Goal: Task Accomplishment & Management: Manage account settings

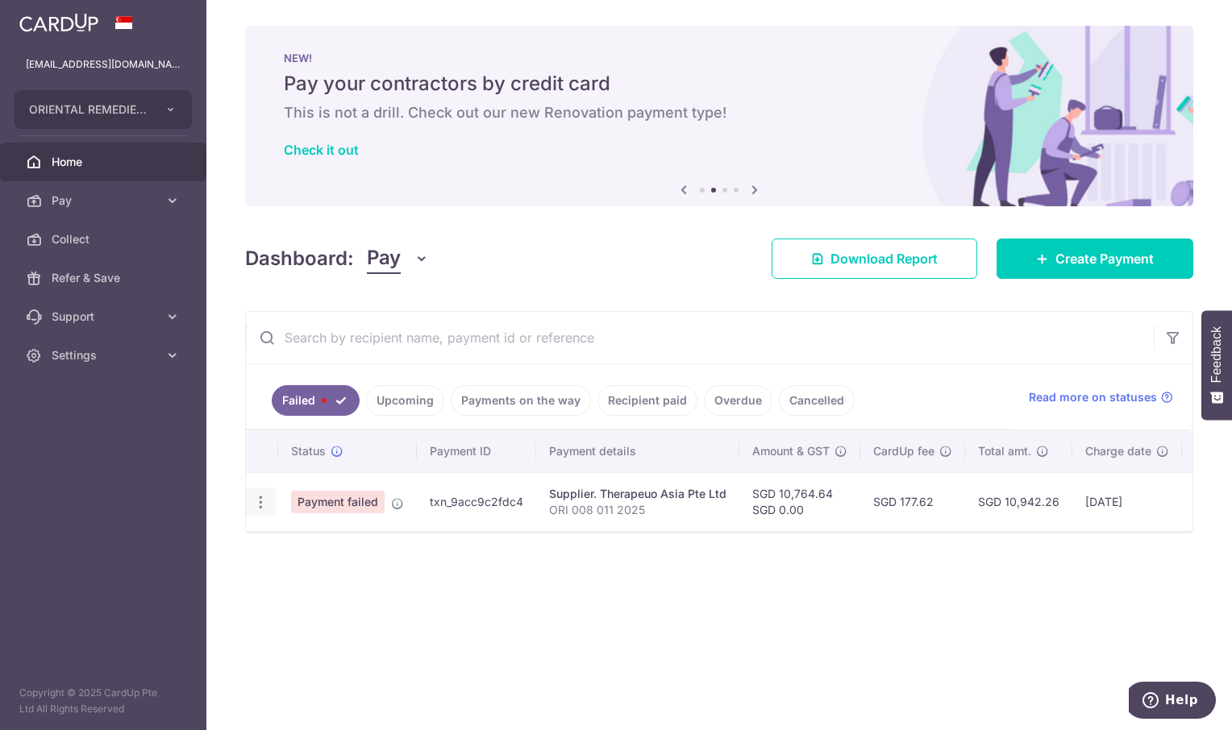
click at [263, 501] on icon "button" at bounding box center [260, 502] width 17 height 17
click at [347, 552] on span "Update payment" at bounding box center [347, 546] width 110 height 19
radio input "true"
type input "10,764.64"
type input "0.00"
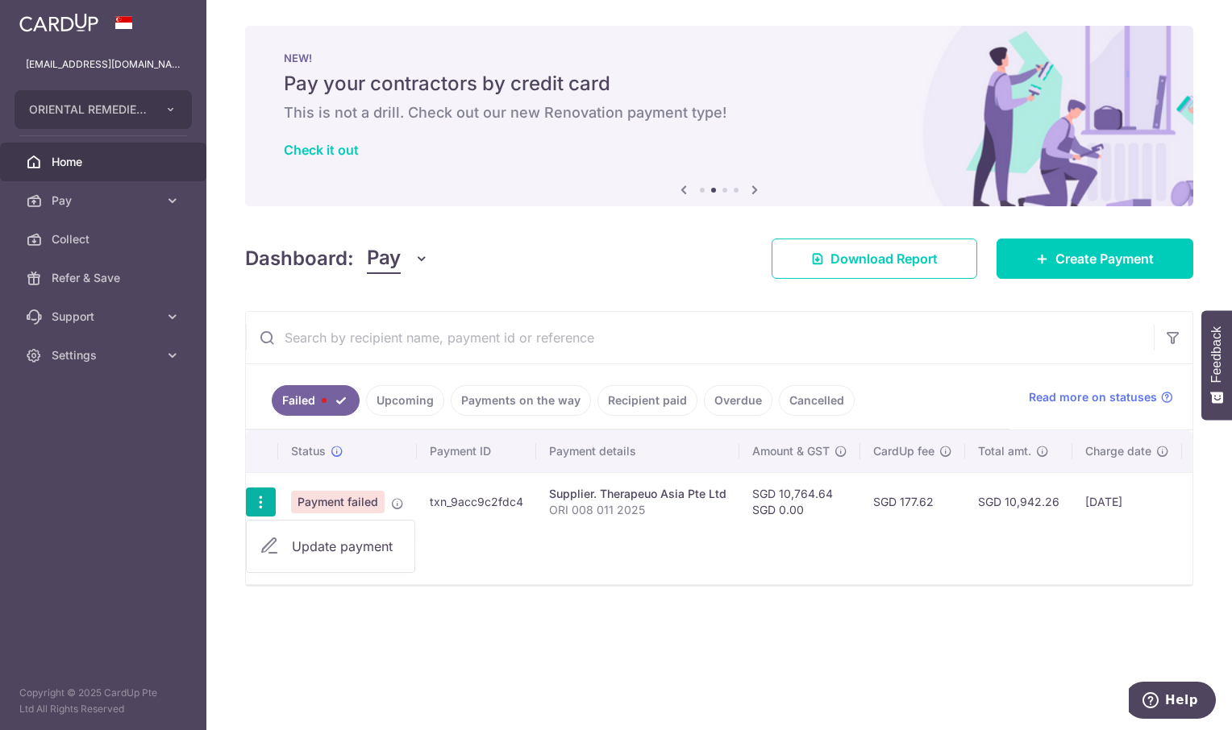
type input "ORI 008 011 2025"
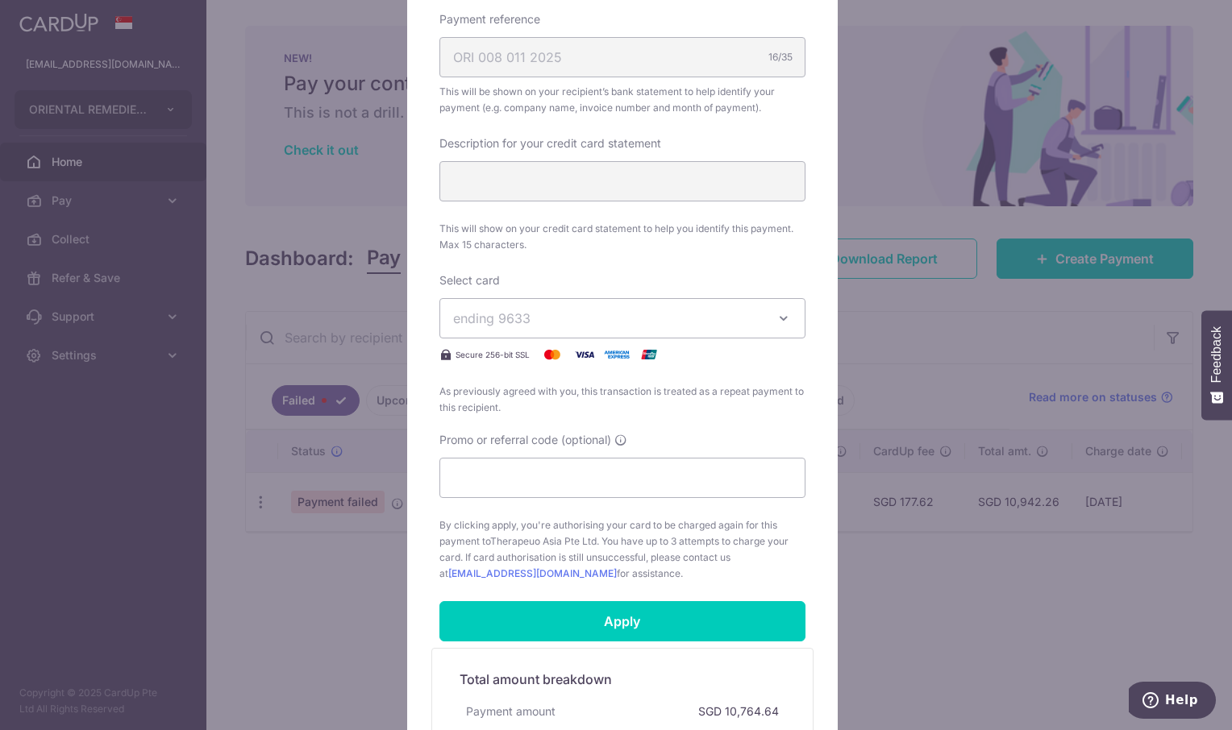
scroll to position [760, 0]
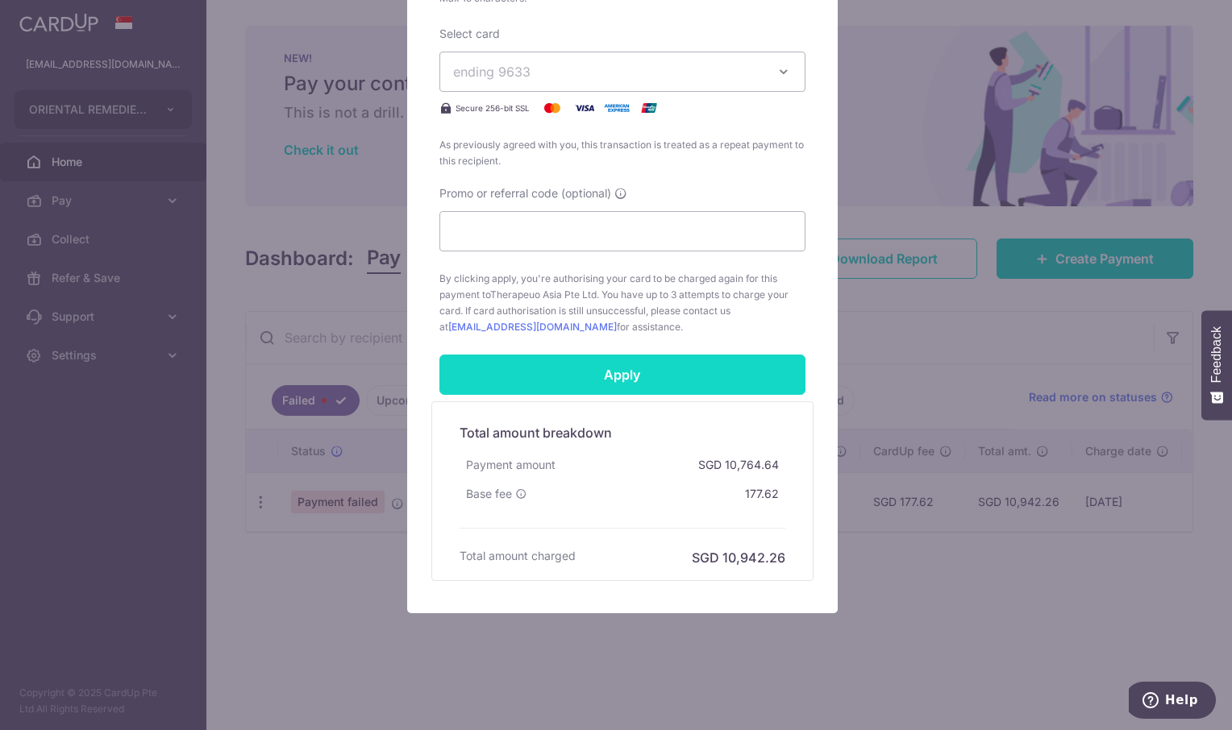
click at [623, 375] on input "Apply" at bounding box center [622, 375] width 366 height 40
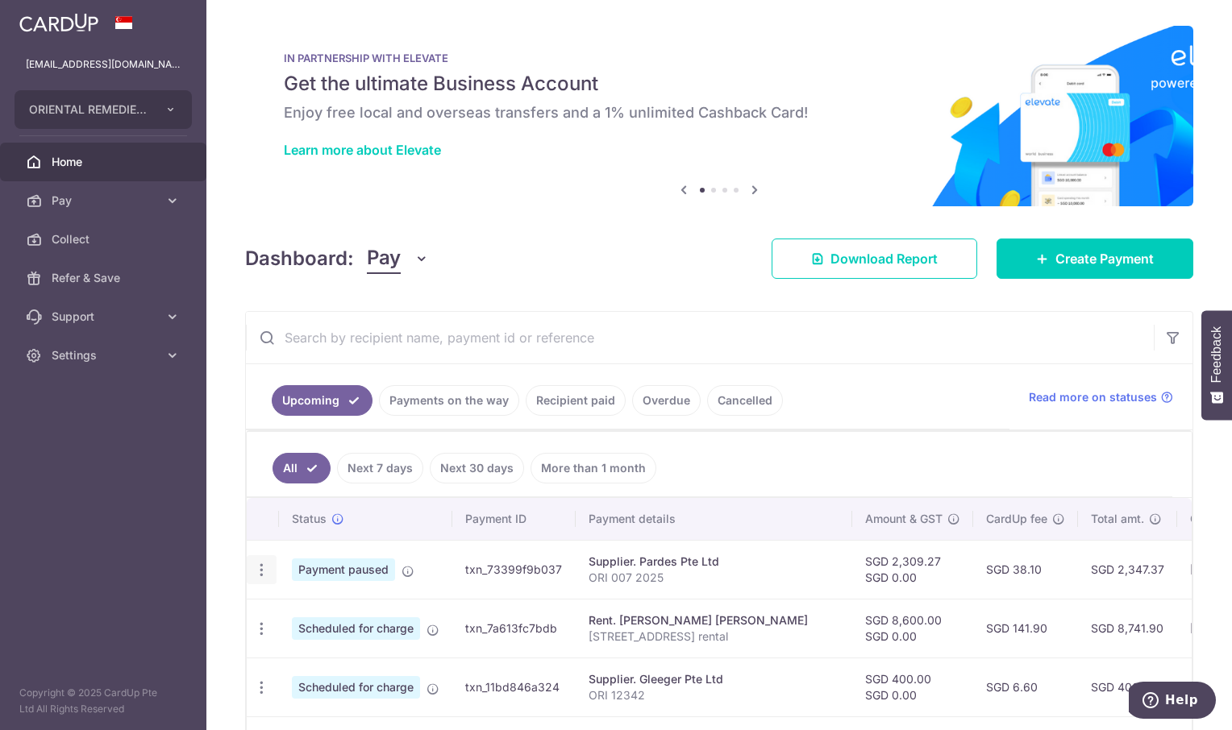
click at [262, 570] on icon "button" at bounding box center [261, 570] width 17 height 17
click at [674, 273] on div "Dashboard: Pay Pay Collect Download Report Create Payment" at bounding box center [719, 255] width 948 height 47
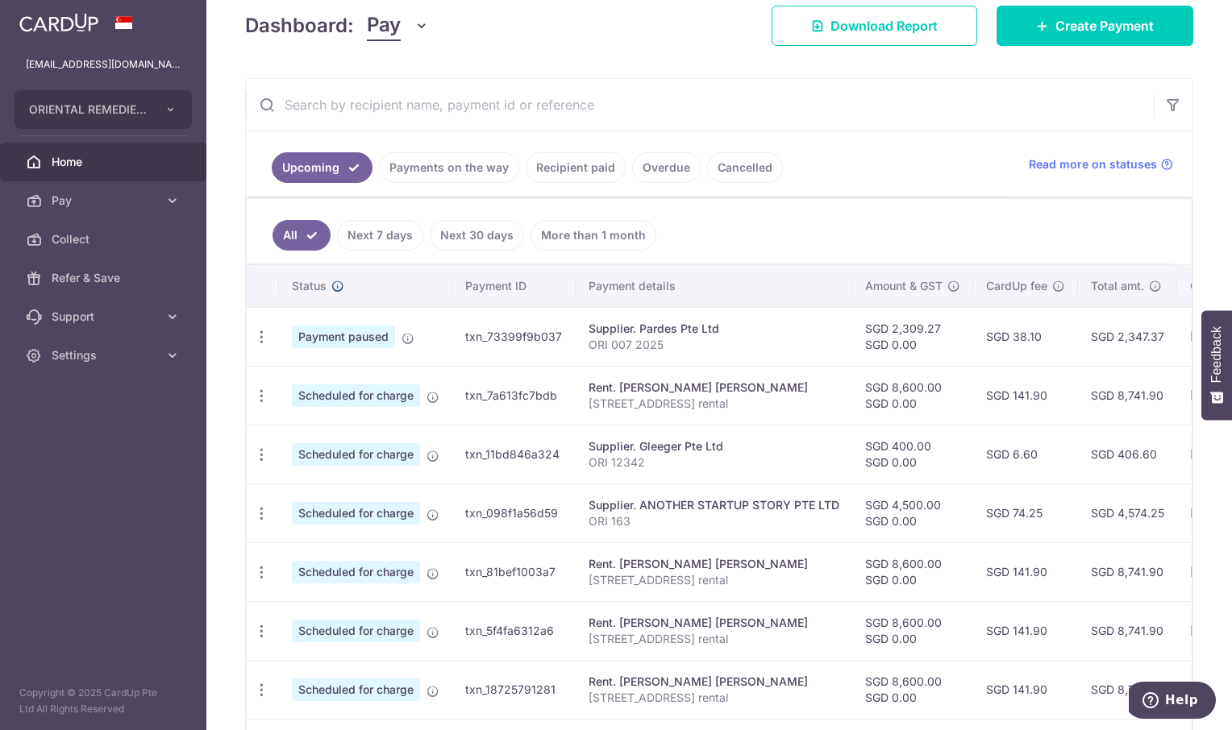
scroll to position [242, 0]
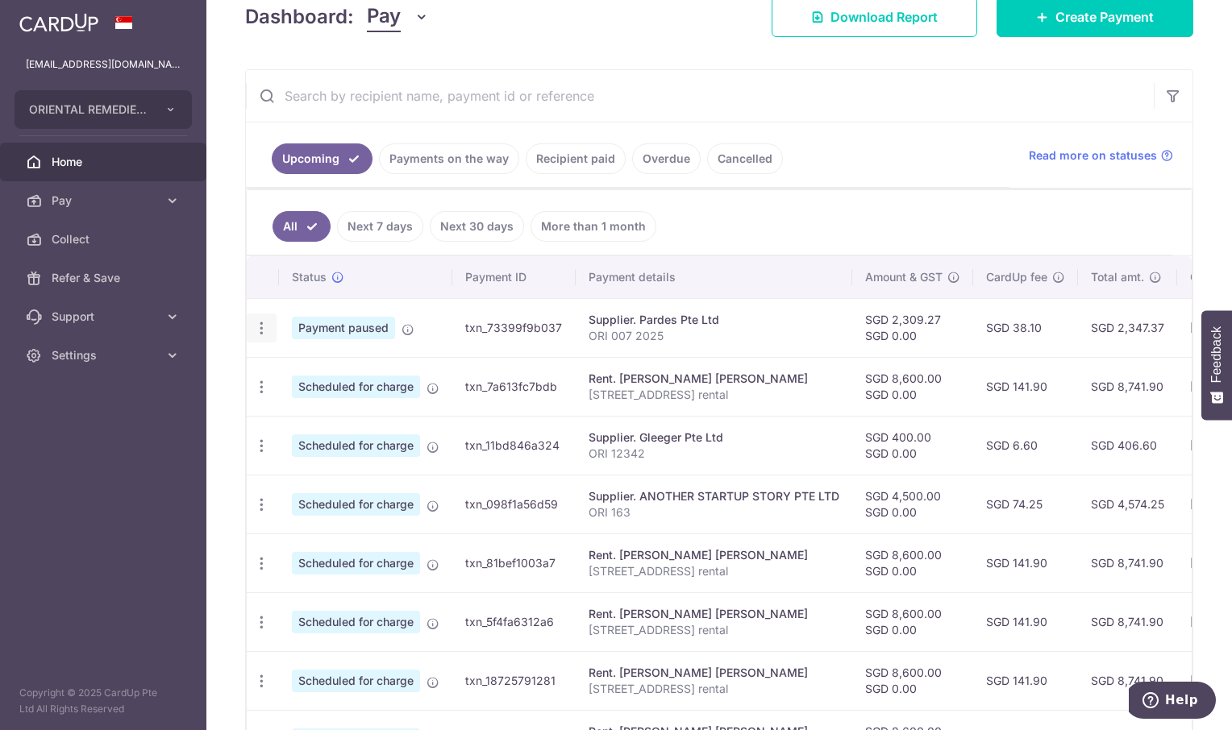
click at [256, 326] on icon "button" at bounding box center [261, 328] width 17 height 17
click at [336, 372] on span "Update payment" at bounding box center [348, 372] width 110 height 19
radio input "true"
type input "2,309.27"
type input "0.00"
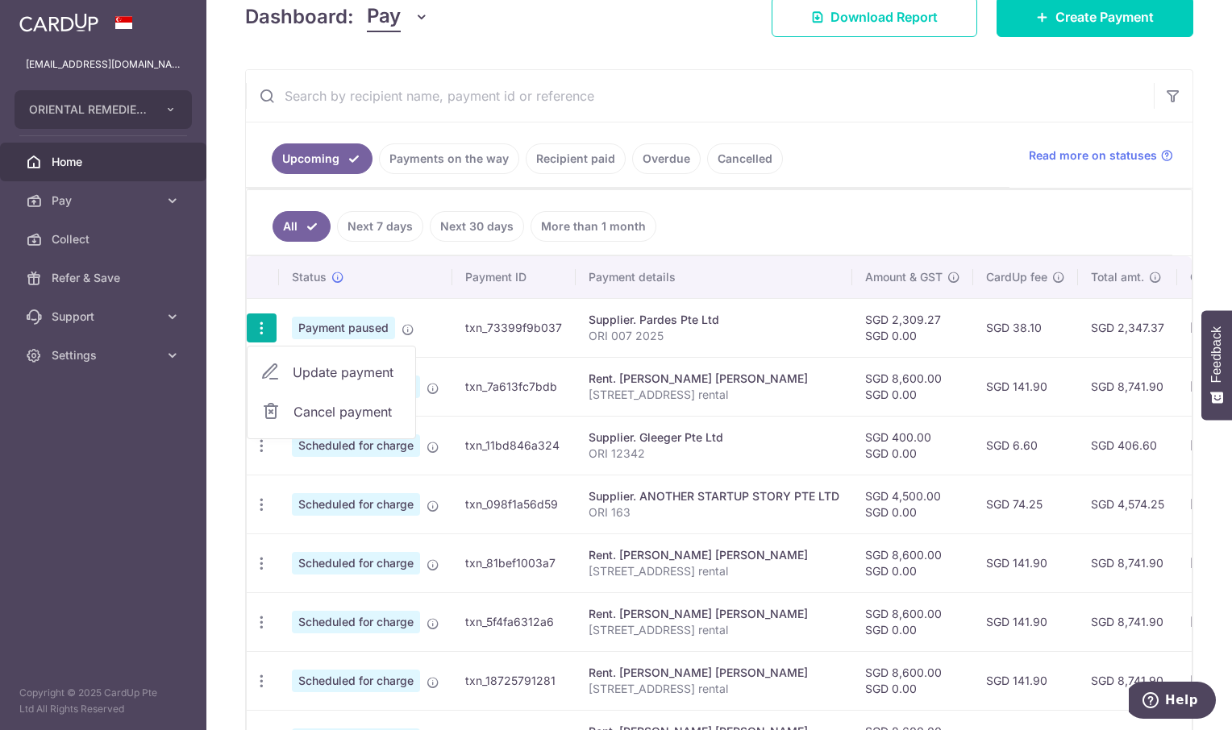
type input "[DATE]"
type input "ORI 007 2025"
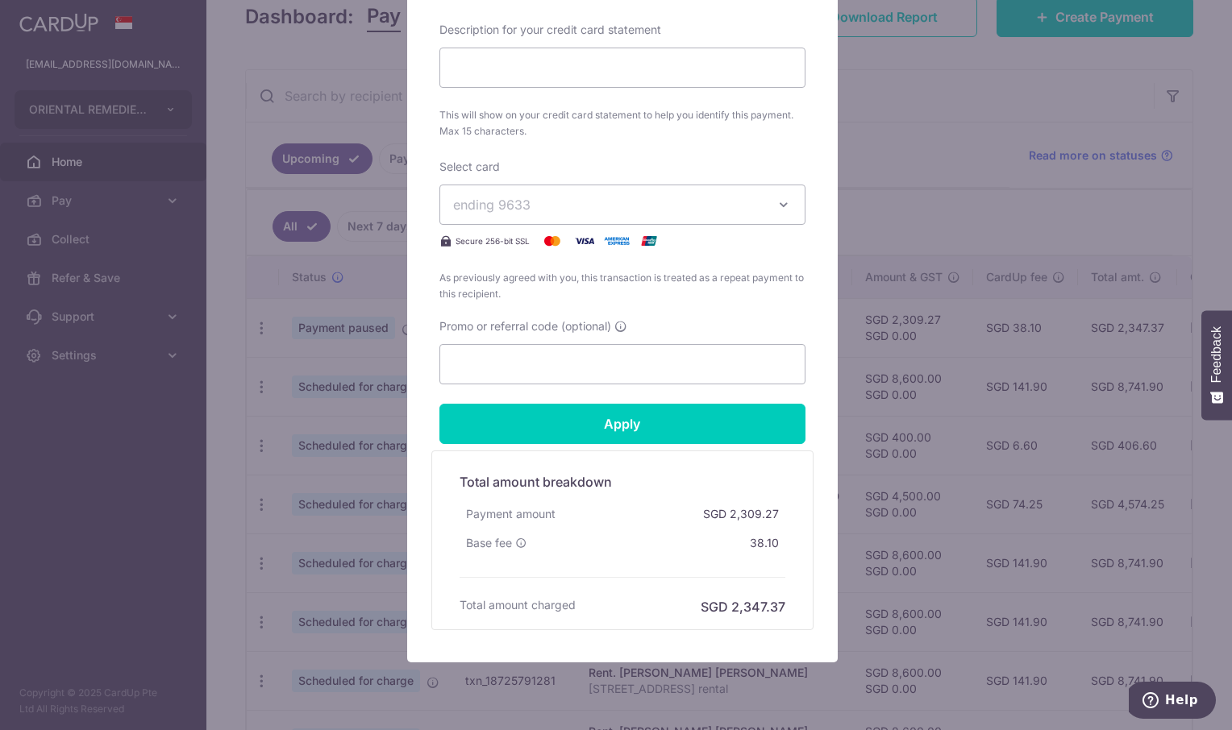
scroll to position [725, 0]
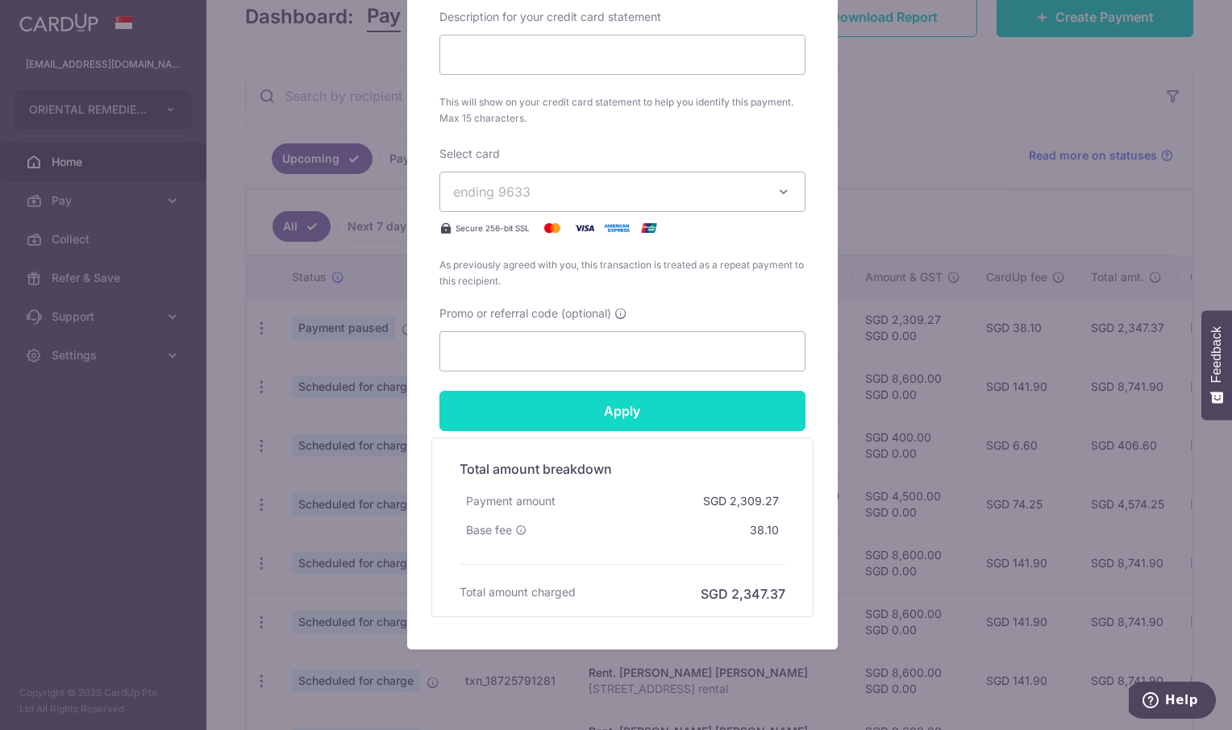
click at [616, 414] on input "Apply" at bounding box center [622, 411] width 366 height 40
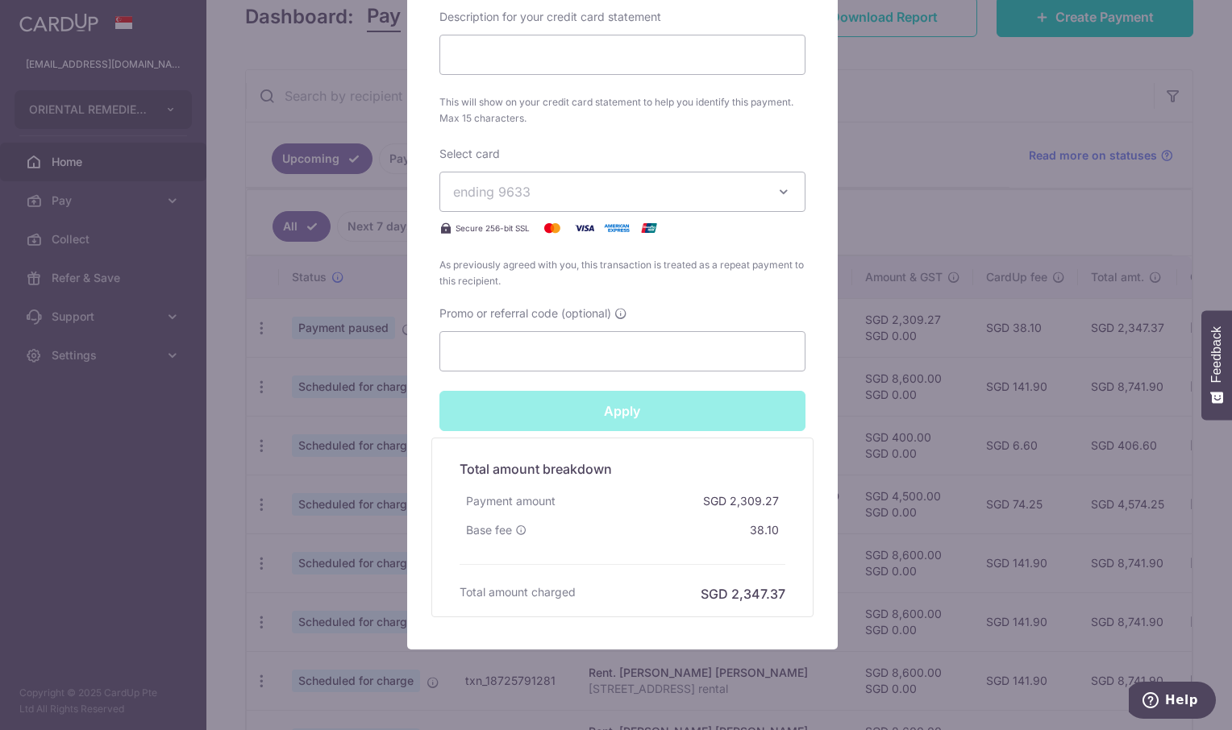
type input "Successfully Applied"
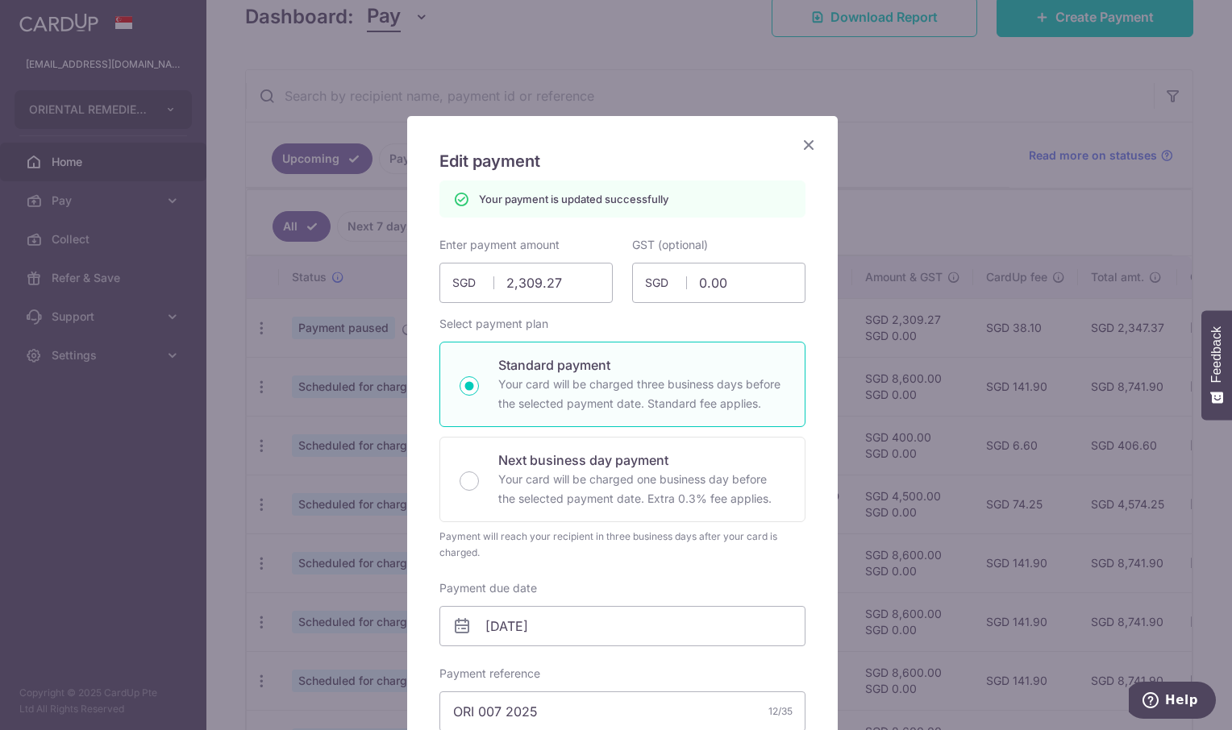
scroll to position [0, 0]
click at [800, 143] on icon "Close" at bounding box center [808, 145] width 19 height 20
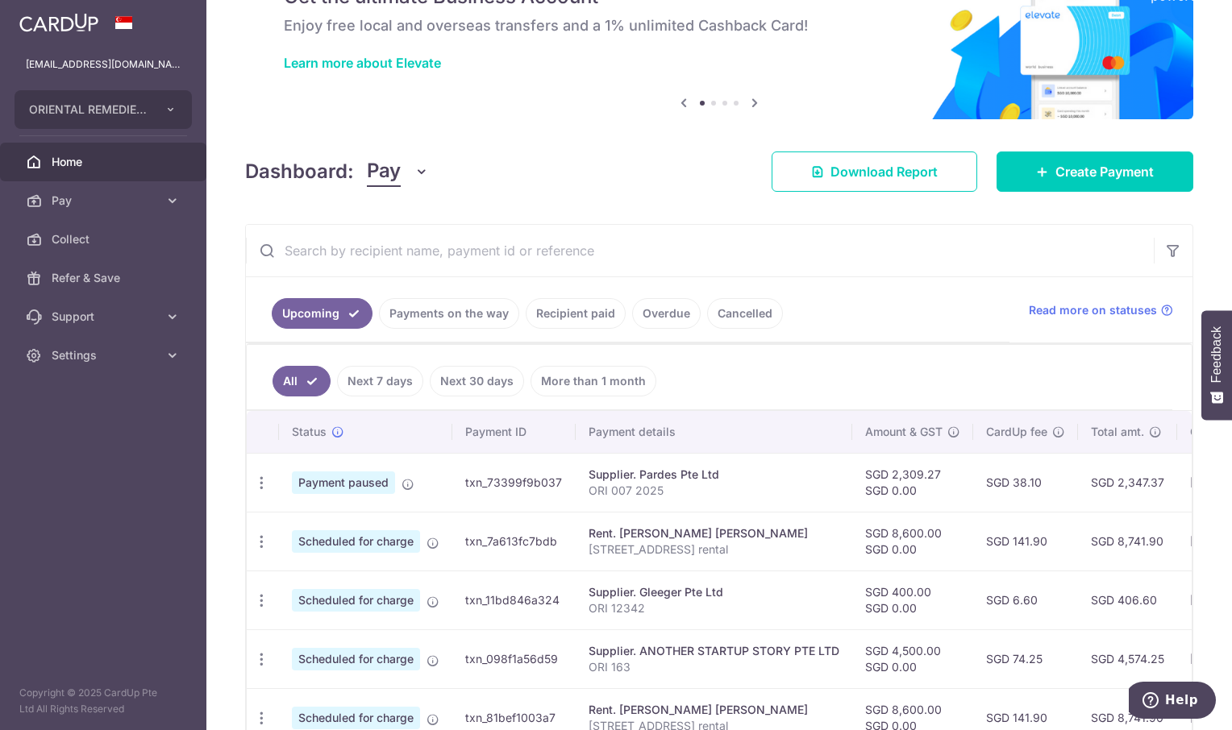
scroll to position [81, 0]
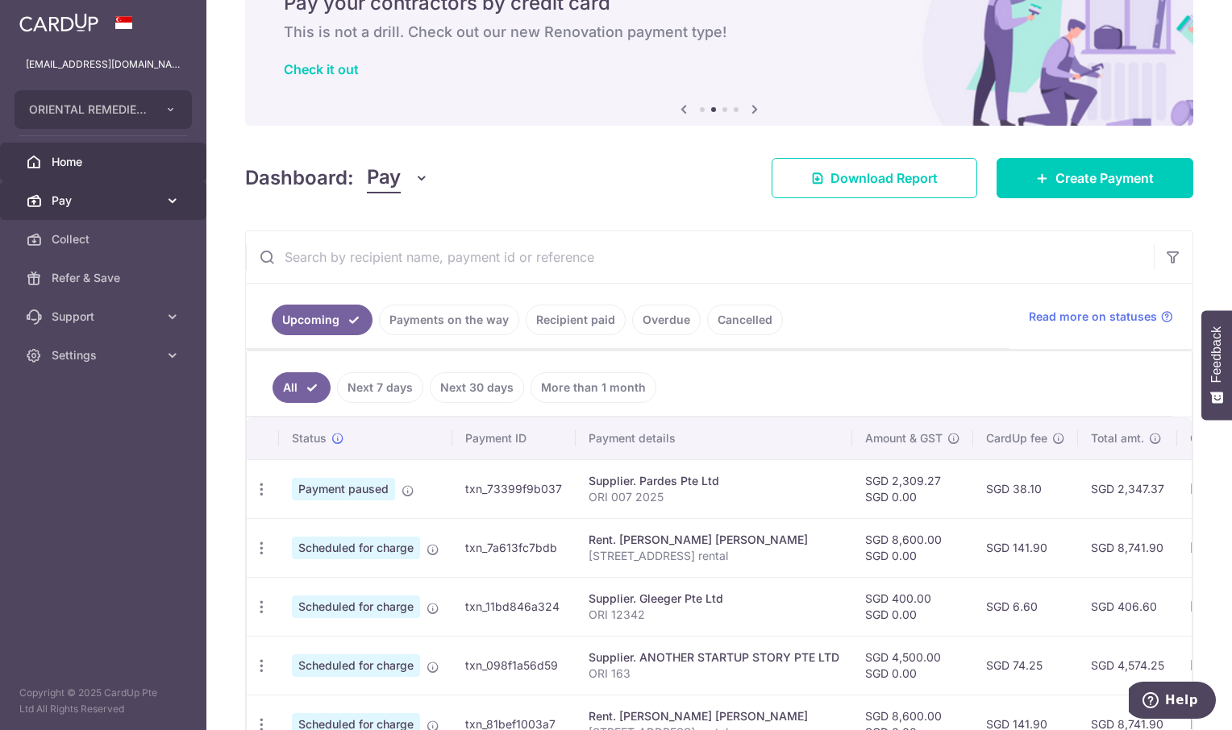
click at [83, 200] on span "Pay" at bounding box center [105, 201] width 106 height 16
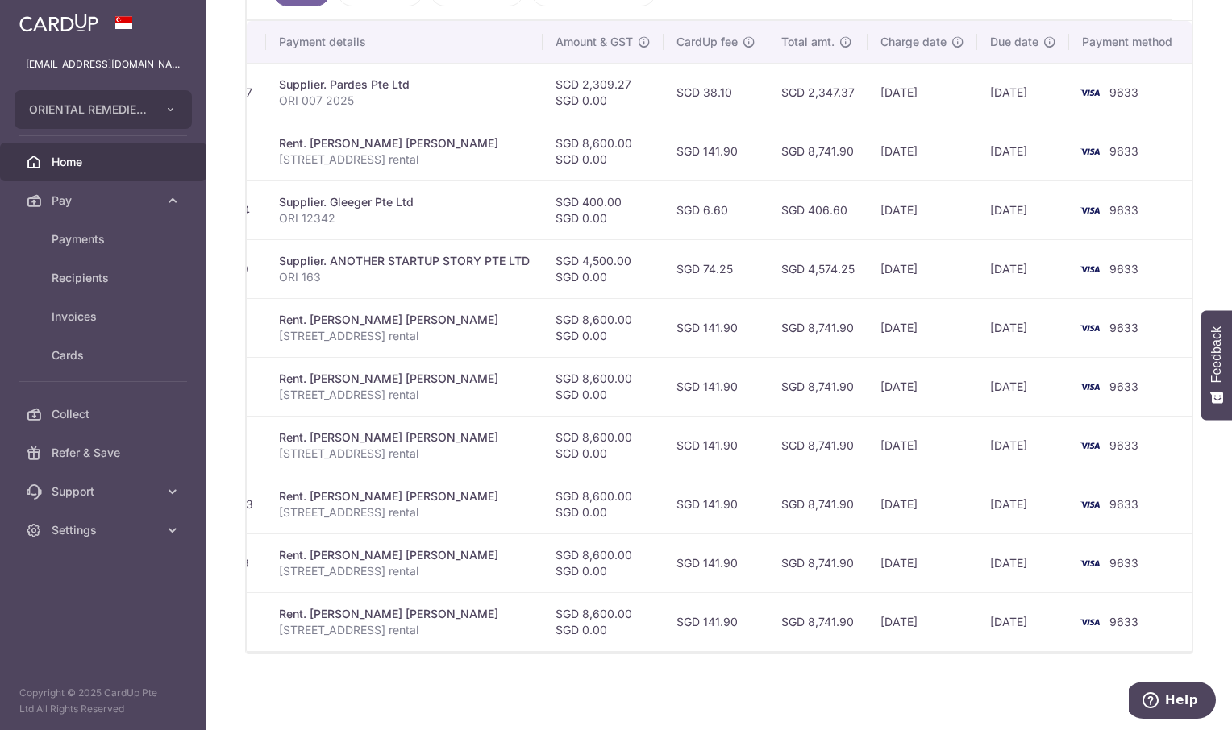
scroll to position [0, 0]
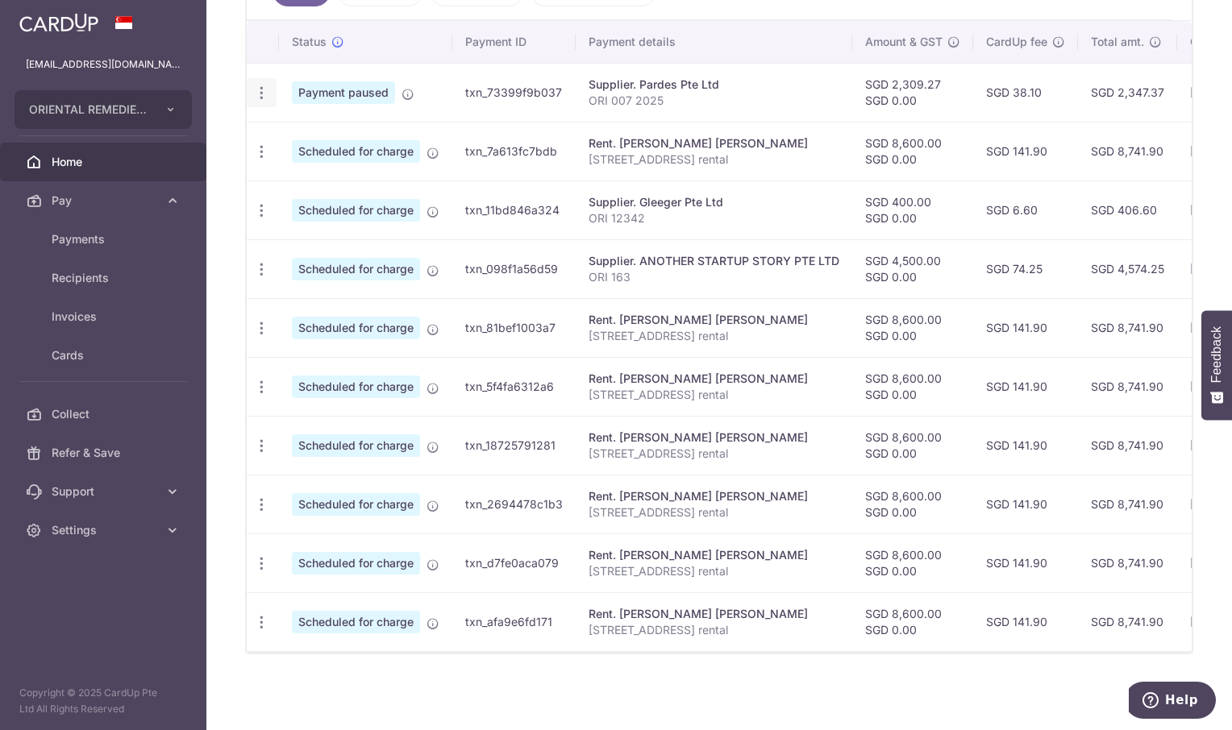
click at [262, 85] on icon "button" at bounding box center [261, 93] width 17 height 17
click at [364, 131] on span "Update payment" at bounding box center [348, 136] width 110 height 19
radio input "true"
type input "2,309.27"
type input "0.00"
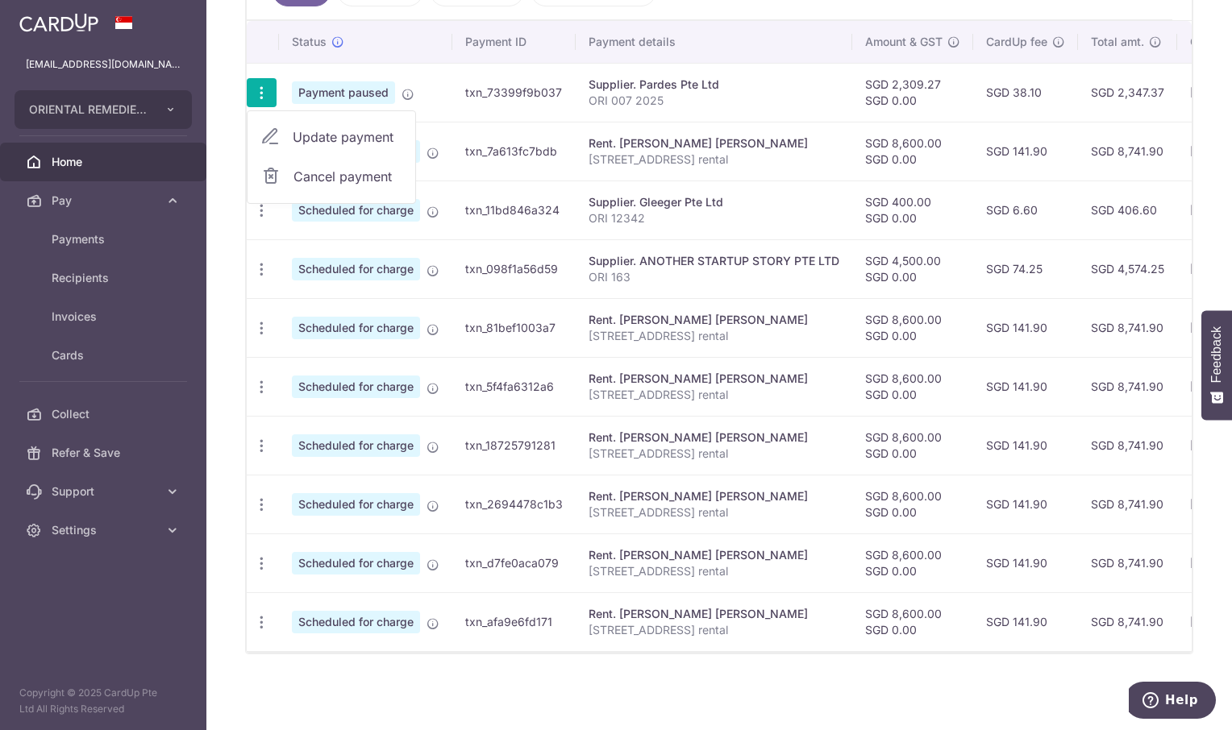
type input "[DATE]"
type input "ORI 007 2025"
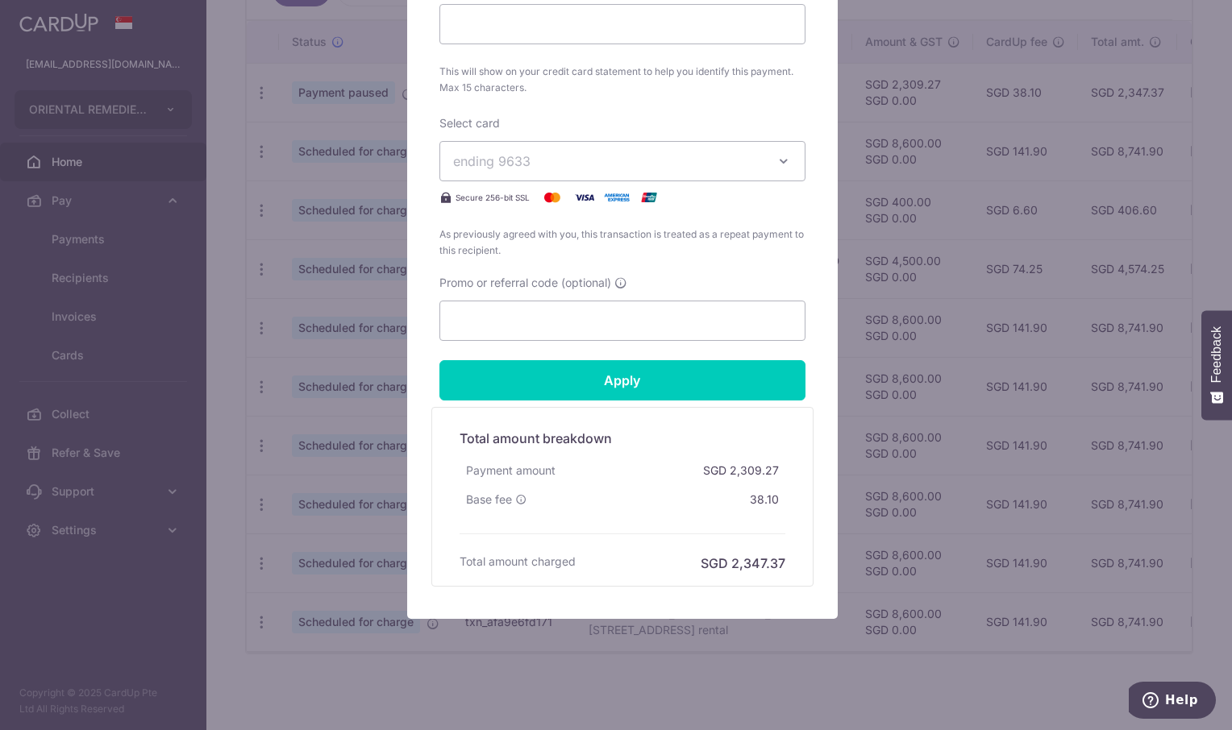
scroll to position [762, 0]
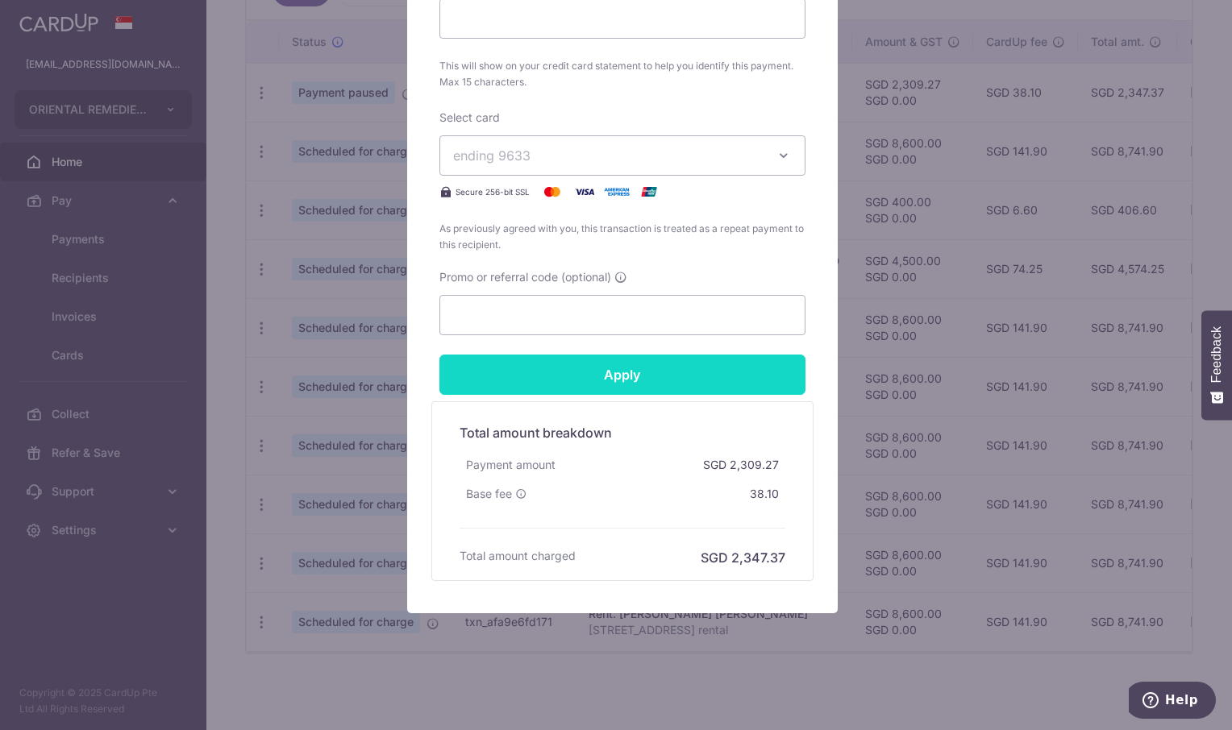
click at [646, 374] on input "Apply" at bounding box center [622, 375] width 366 height 40
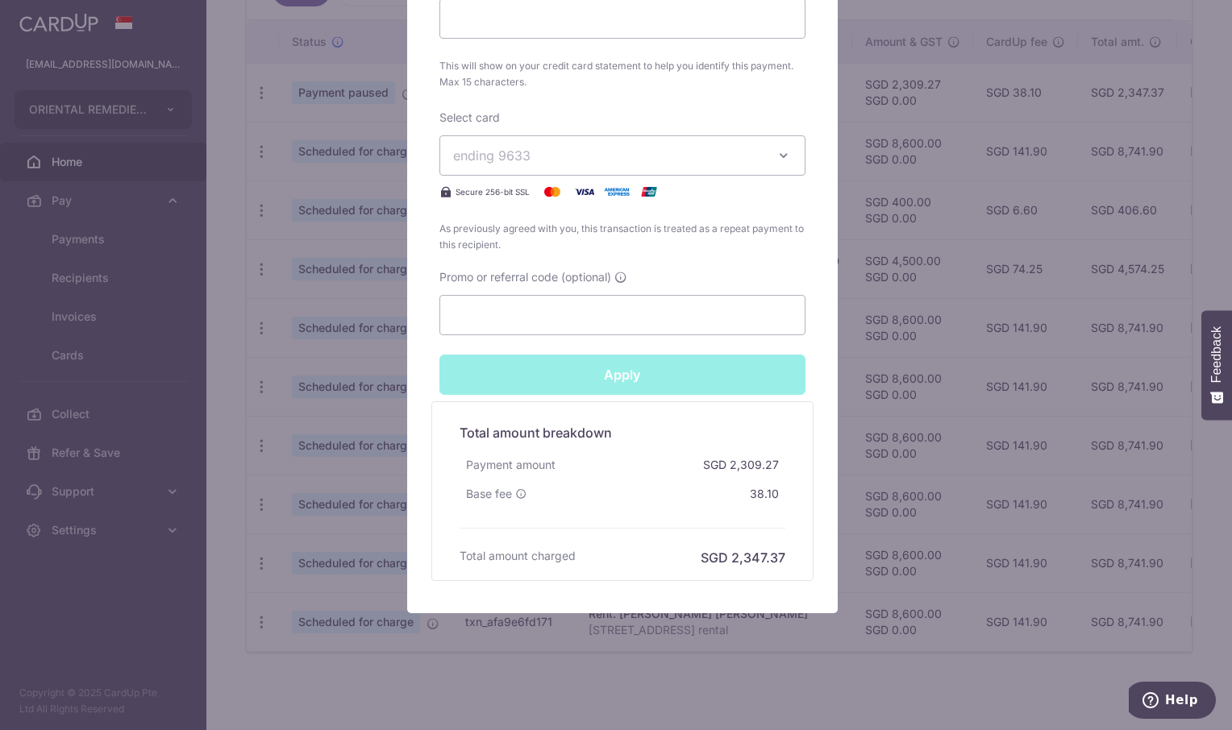
type input "Successfully Applied"
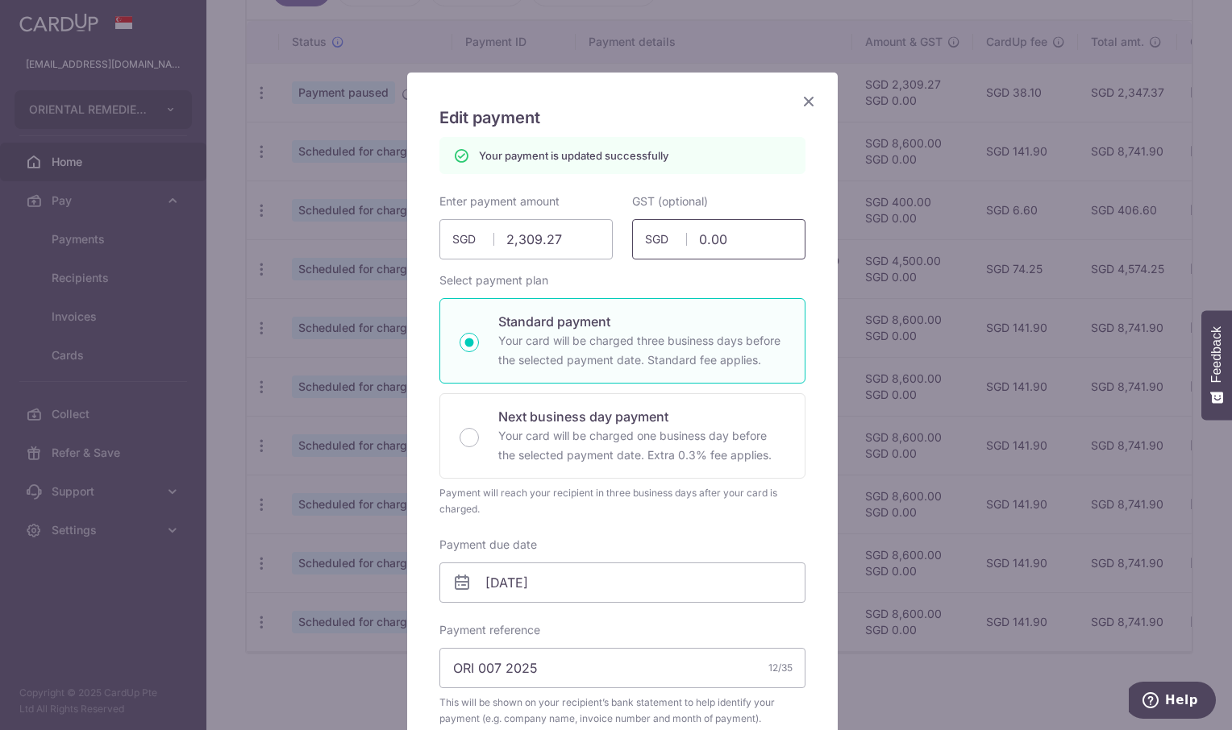
scroll to position [0, 0]
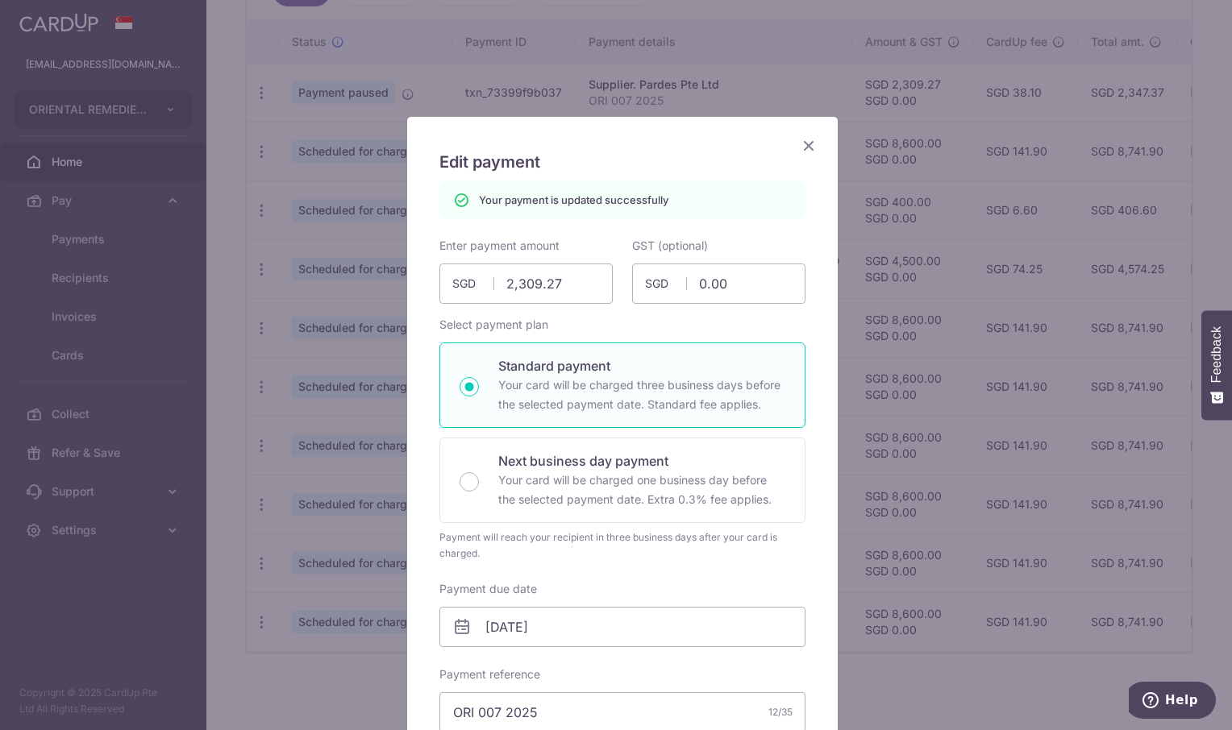
click at [806, 146] on icon "Close" at bounding box center [808, 145] width 19 height 20
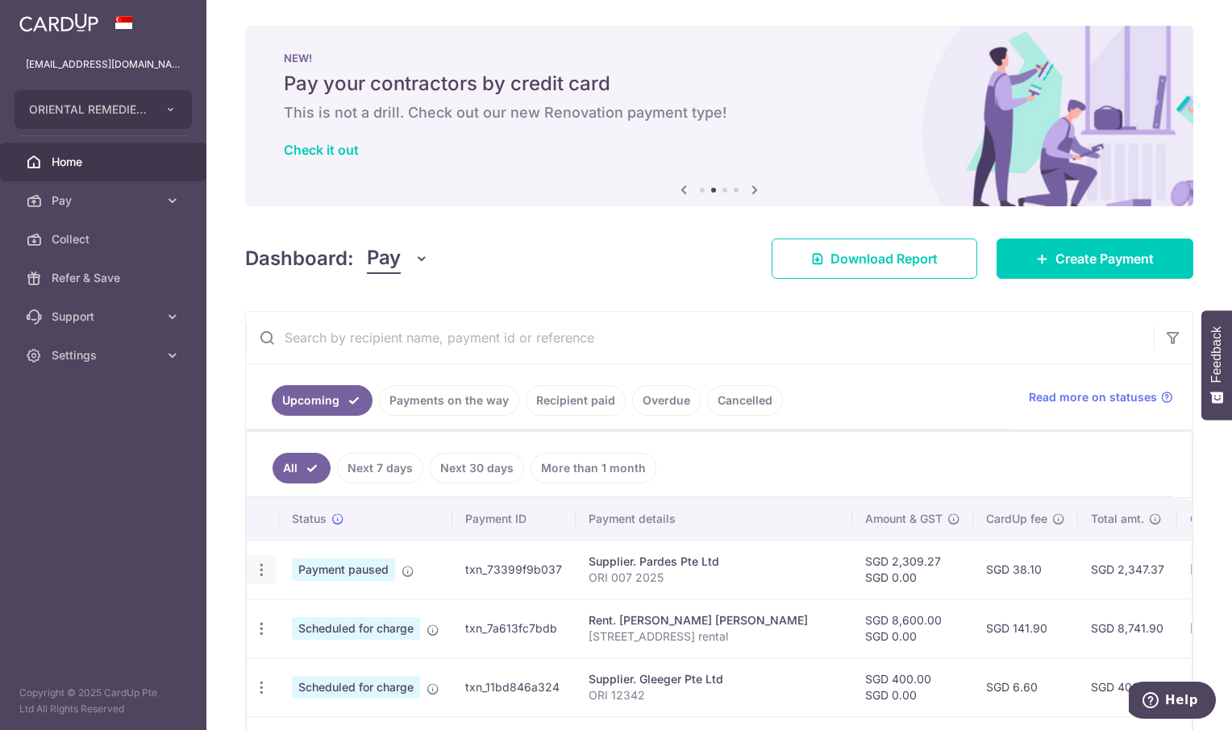
click at [259, 572] on icon "button" at bounding box center [261, 570] width 17 height 17
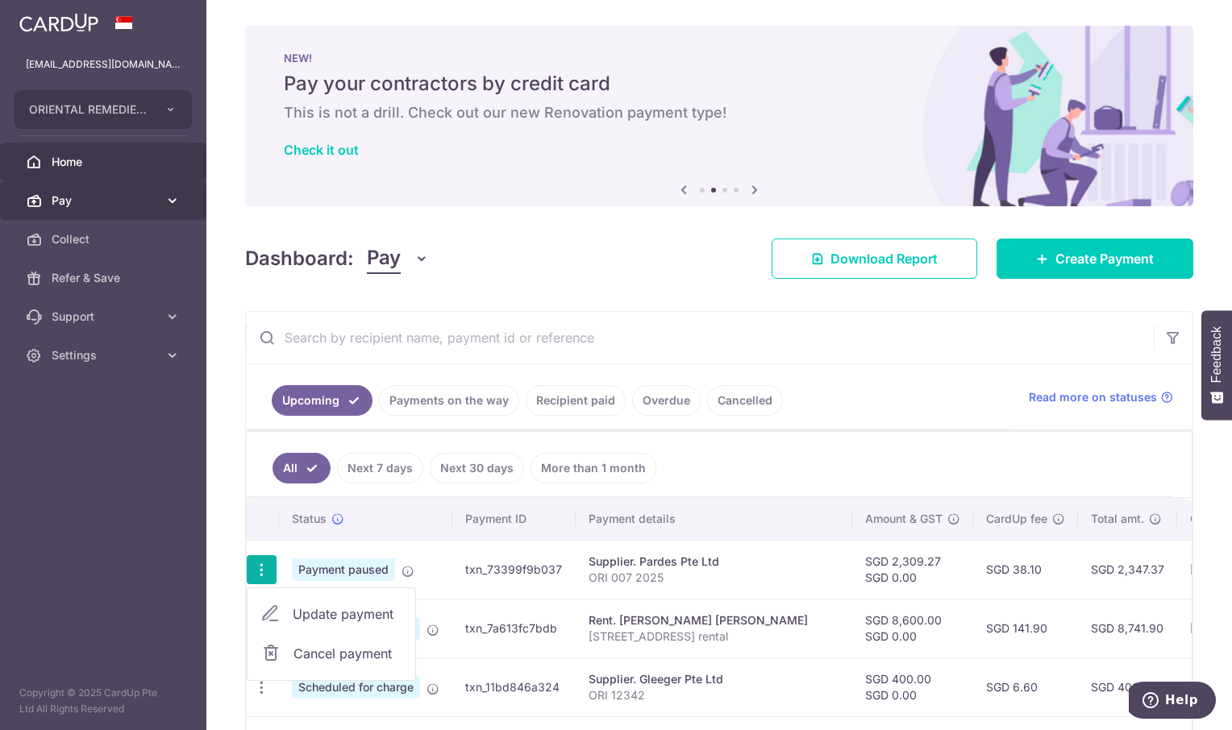
click at [87, 207] on span "Pay" at bounding box center [105, 201] width 106 height 16
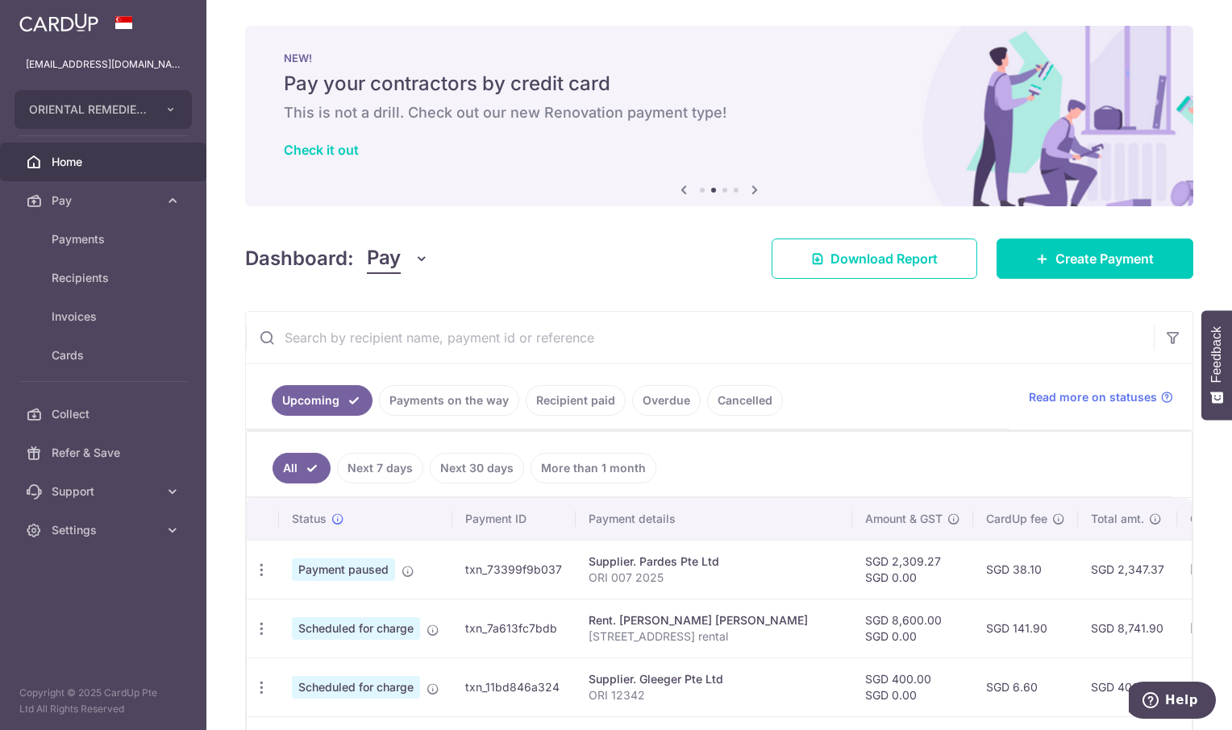
click at [79, 162] on span "Home" at bounding box center [105, 162] width 106 height 16
